Goal: Check status: Check status

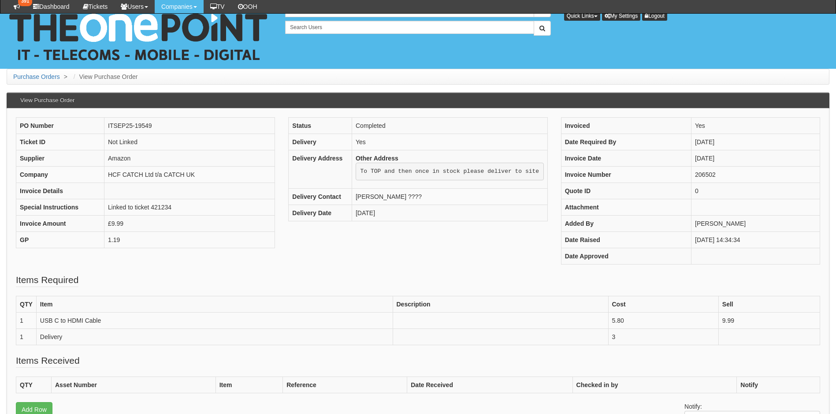
scroll to position [118, 0]
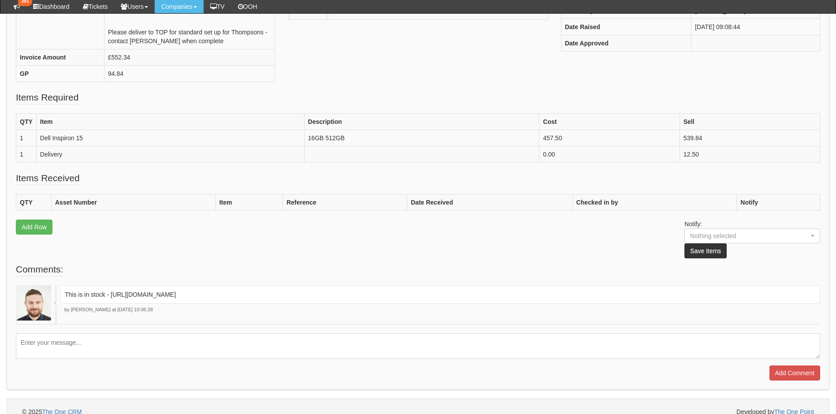
scroll to position [204, 0]
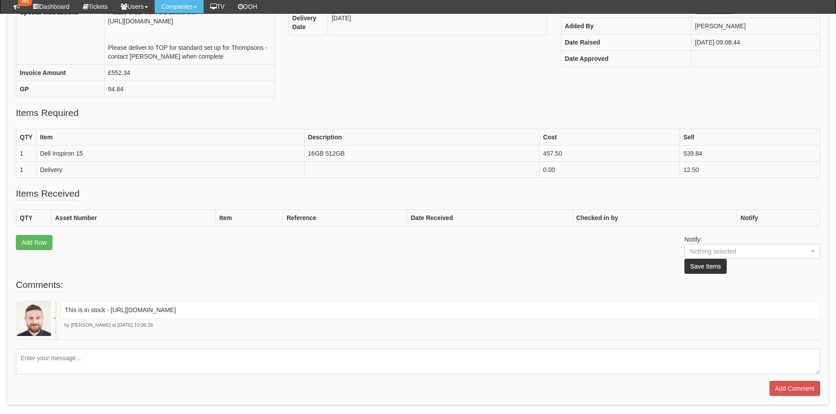
drag, startPoint x: 111, startPoint y: 325, endPoint x: 460, endPoint y: 323, distance: 349.0
click at [460, 314] on p "This is in stock - https://halo.theonepoint.co.uk/tickets?area=18&mainview=myvi…" at bounding box center [440, 309] width 750 height 9
drag, startPoint x: 356, startPoint y: 323, endPoint x: 355, endPoint y: 168, distance: 154.2
click at [355, 162] on td "16GB 512GB" at bounding box center [421, 153] width 235 height 16
drag, startPoint x: 471, startPoint y: 328, endPoint x: 111, endPoint y: 333, distance: 359.2
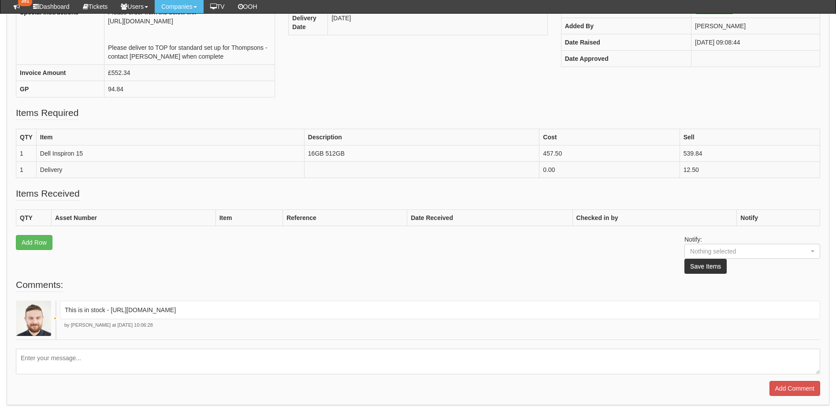
click at [111, 319] on div "This is in stock - https://halo.theonepoint.co.uk/tickets?area=18&mainview=myvi…" at bounding box center [440, 310] width 760 height 19
drag, startPoint x: 111, startPoint y: 333, endPoint x: 171, endPoint y: 327, distance: 60.2
copy p "https://halo.theonepoint.co.uk/tickets?area=18&mainview=myviews&viewid=2&selid=…"
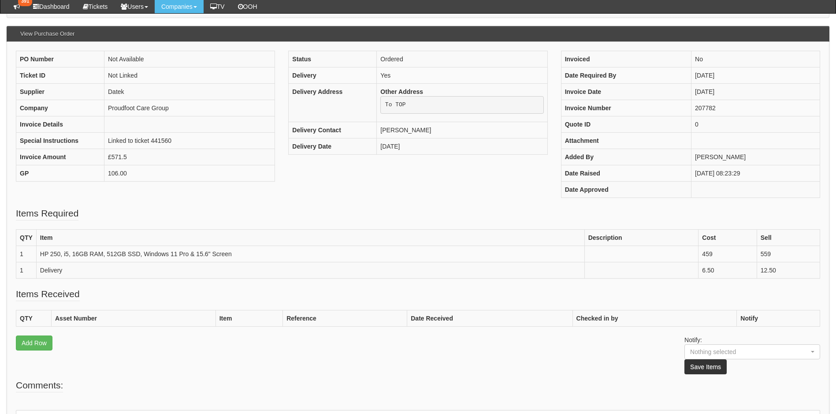
scroll to position [66, 0]
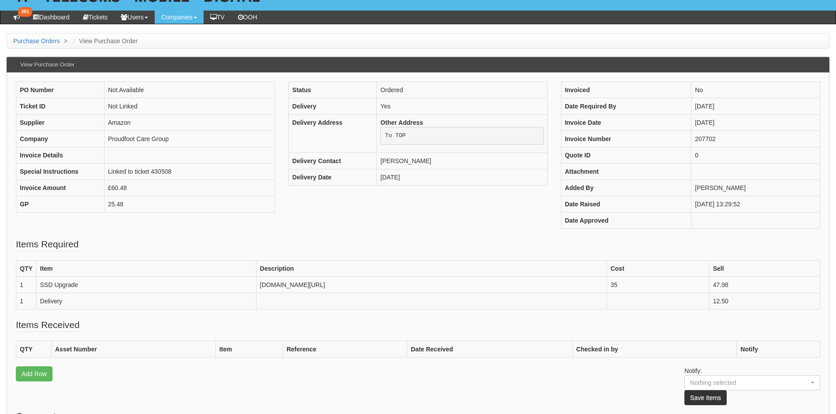
scroll to position [44, 0]
